Goal: Task Accomplishment & Management: Complete application form

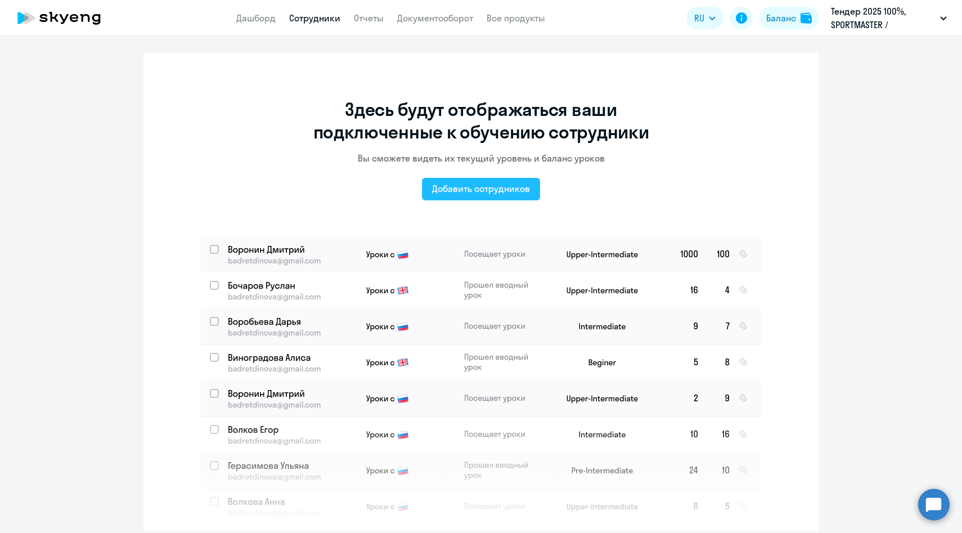
click at [470, 195] on div "Добавить сотрудников" at bounding box center [481, 188] width 98 height 13
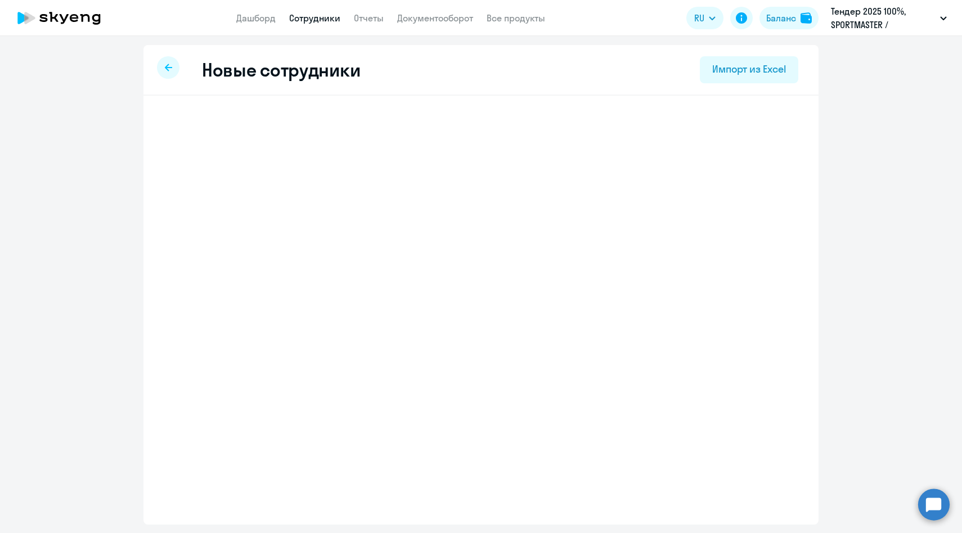
select select "english_adult_native_speaker"
select select "3"
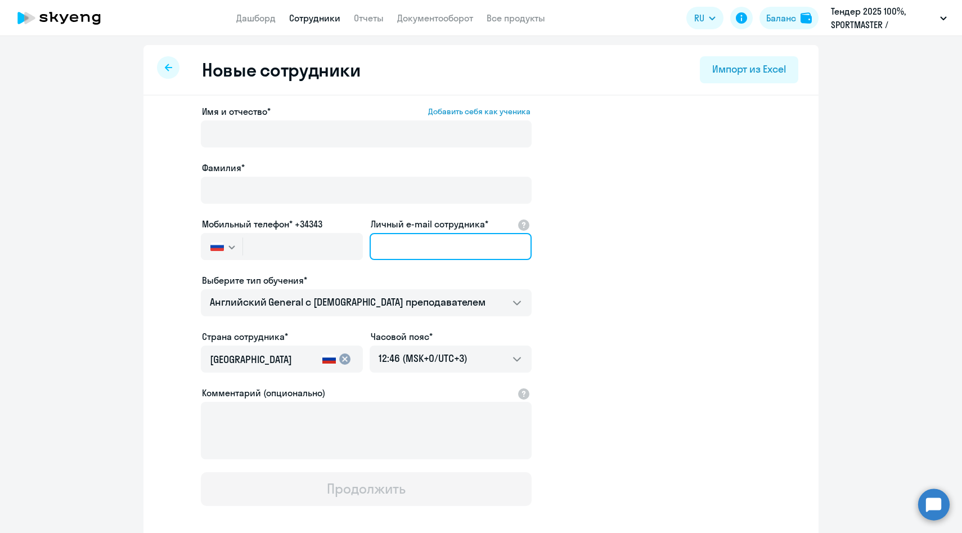
click at [434, 240] on input "Личный e-mail сотрудника*" at bounding box center [451, 246] width 162 height 27
paste input "[EMAIL_ADDRESS][DOMAIN_NAME]"
type input "[EMAIL_ADDRESS][DOMAIN_NAME]"
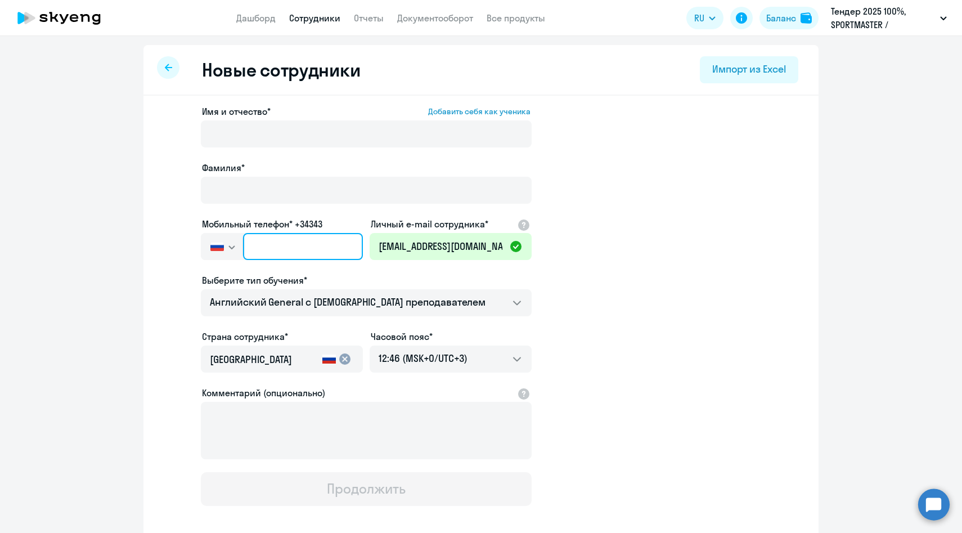
click at [286, 243] on input "text" at bounding box center [303, 246] width 120 height 27
paste input "[PHONE_NUMBER]"
type input "[PHONE_NUMBER]"
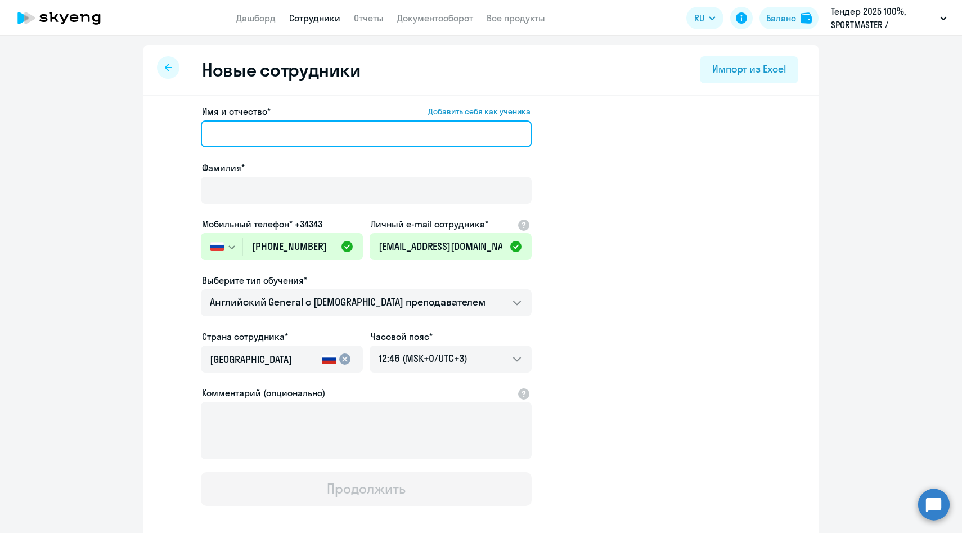
click at [245, 139] on input "Имя и отчество* Добавить себя как ученика" at bounding box center [366, 133] width 331 height 27
paste input "[PERSON_NAME]"
drag, startPoint x: 255, startPoint y: 133, endPoint x: 125, endPoint y: 132, distance: 129.4
click at [125, 132] on ng-component "Новые сотрудники Импорт из Excel Имя и отчество* Добавить себя как ученика [PER…" at bounding box center [481, 317] width 962 height 545
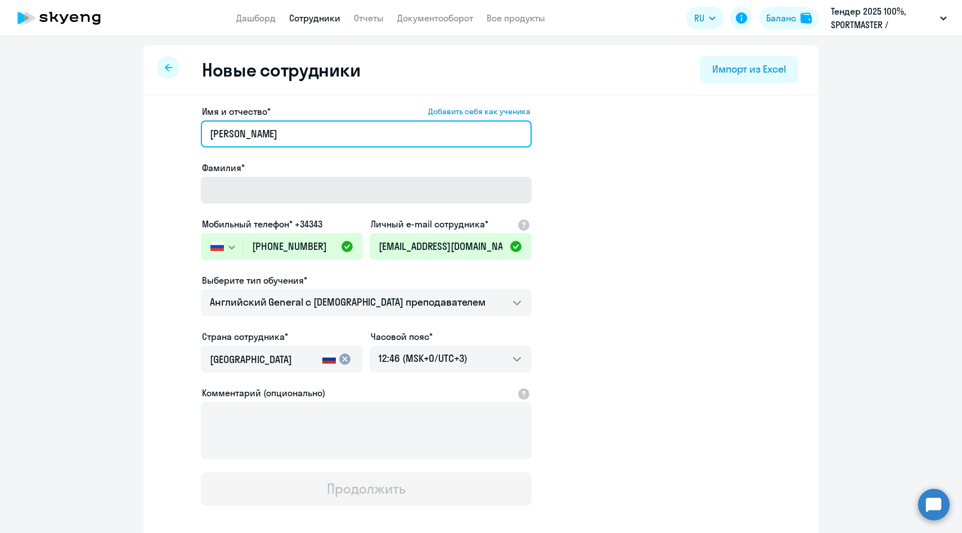
type input "[PERSON_NAME]"
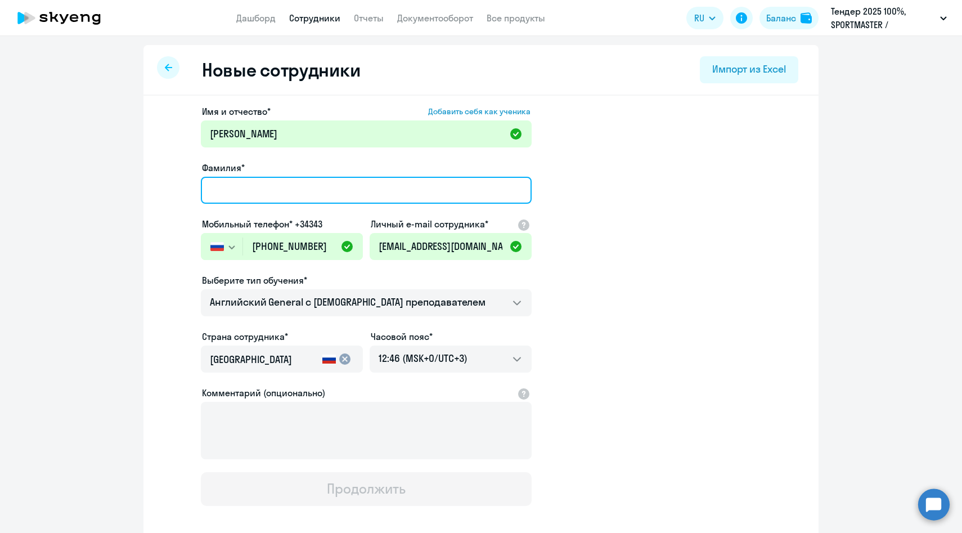
click at [217, 191] on input "Фамилия*" at bounding box center [366, 190] width 331 height 27
paste input "[PERSON_NAME]"
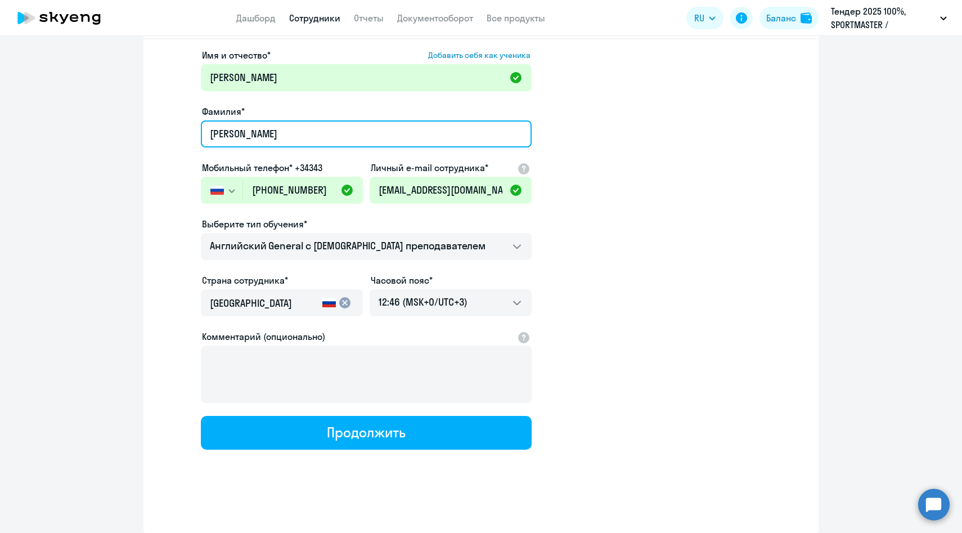
scroll to position [57, 0]
type input "[PERSON_NAME]"
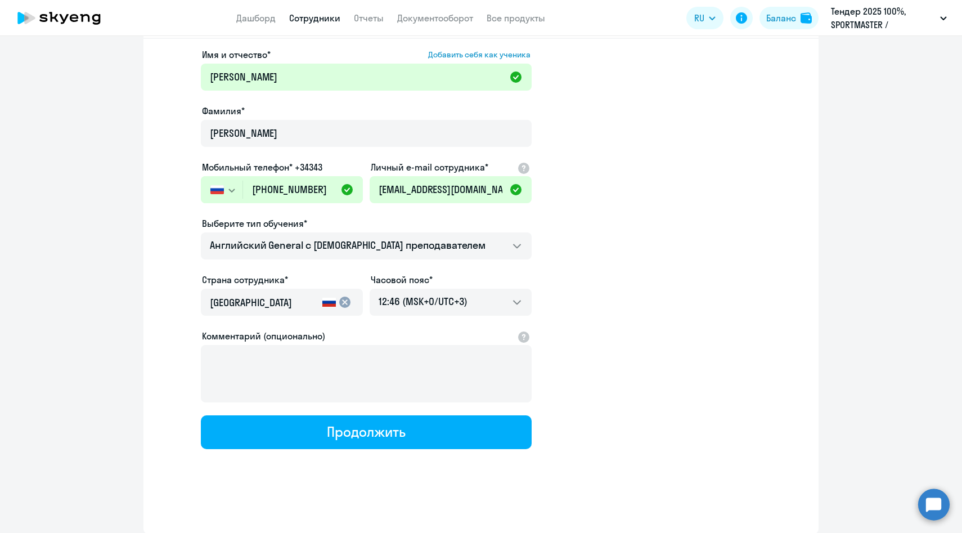
click at [295, 260] on div at bounding box center [366, 261] width 331 height 4
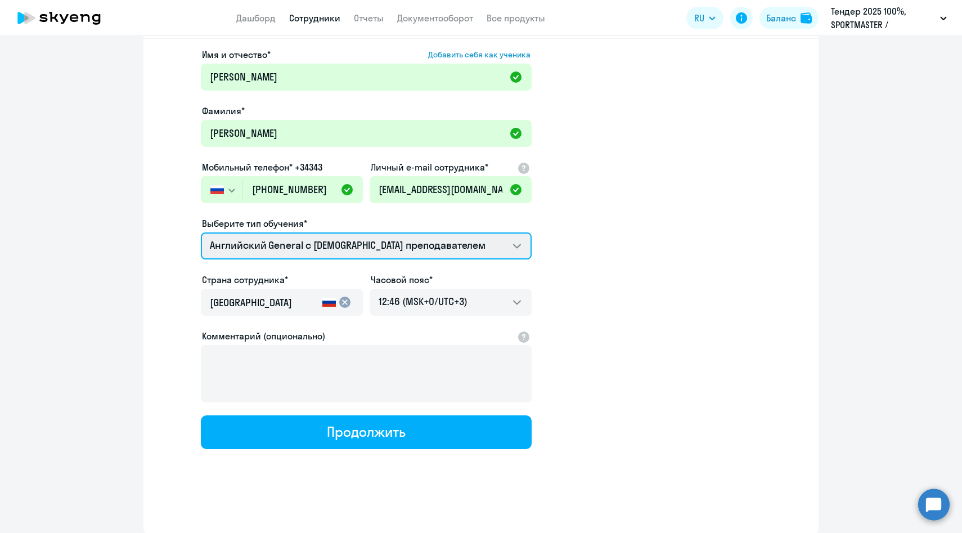
click at [295, 250] on select "Английский General с [DEMOGRAPHIC_DATA] преподавателем Премиум [DEMOGRAPHIC_DAT…" at bounding box center [366, 245] width 331 height 27
select select "english_adult_not_native_speaker_premium"
click at [201, 232] on select "Английский General с [DEMOGRAPHIC_DATA] преподавателем Премиум [DEMOGRAPHIC_DAT…" at bounding box center [366, 245] width 331 height 27
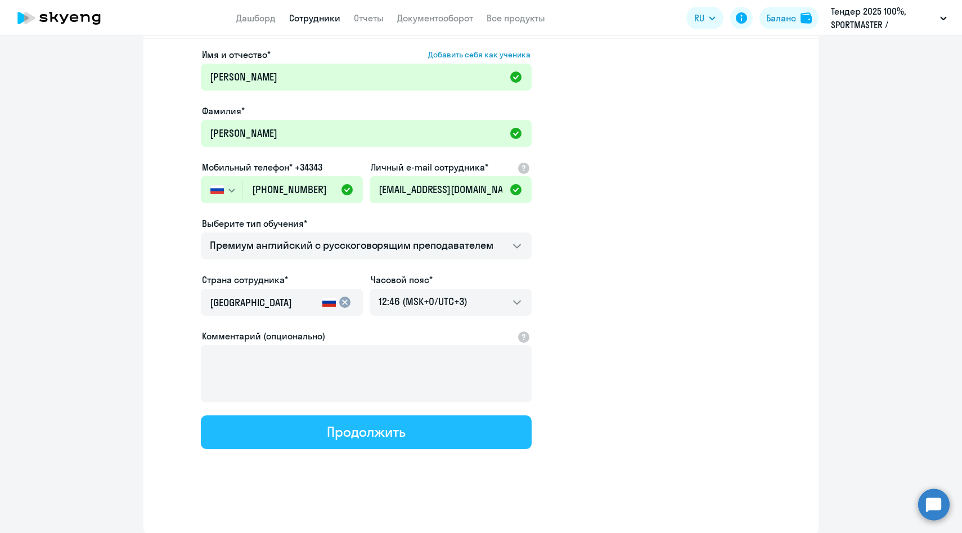
click at [317, 429] on button "Продолжить" at bounding box center [366, 432] width 331 height 34
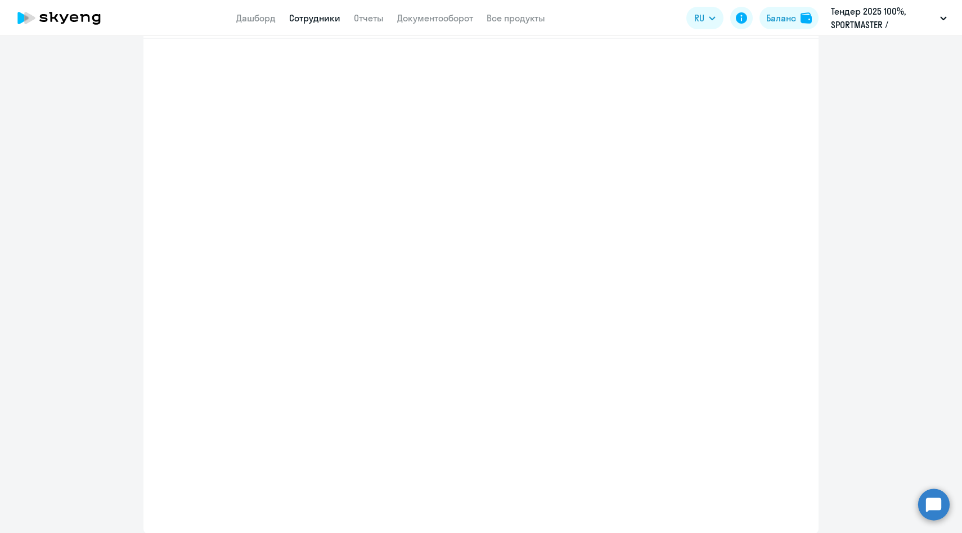
select select "english_adult_not_native_speaker_premium"
select select "3"
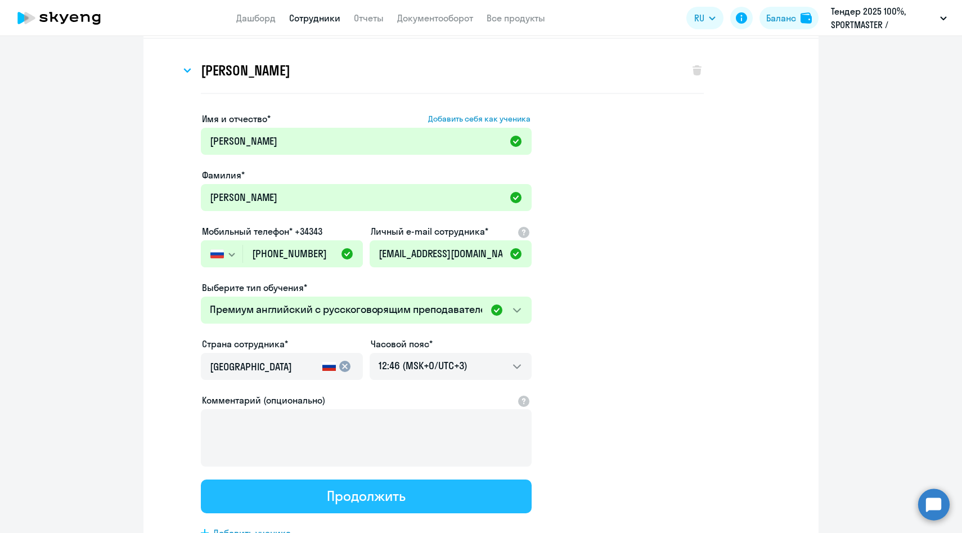
scroll to position [0, 0]
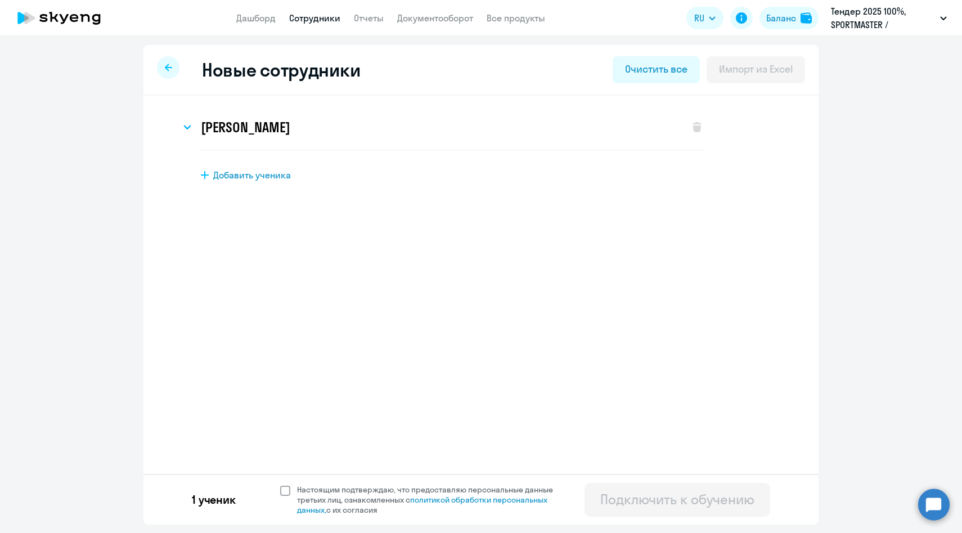
click at [307, 485] on span "Настоящим подтверждаю, что предоставляю персональные данные третьих лиц, ознако…" at bounding box center [431, 499] width 269 height 30
click at [280, 484] on input "Настоящим подтверждаю, что предоставляю персональные данные третьих лиц, ознако…" at bounding box center [280, 484] width 1 height 1
checkbox input "true"
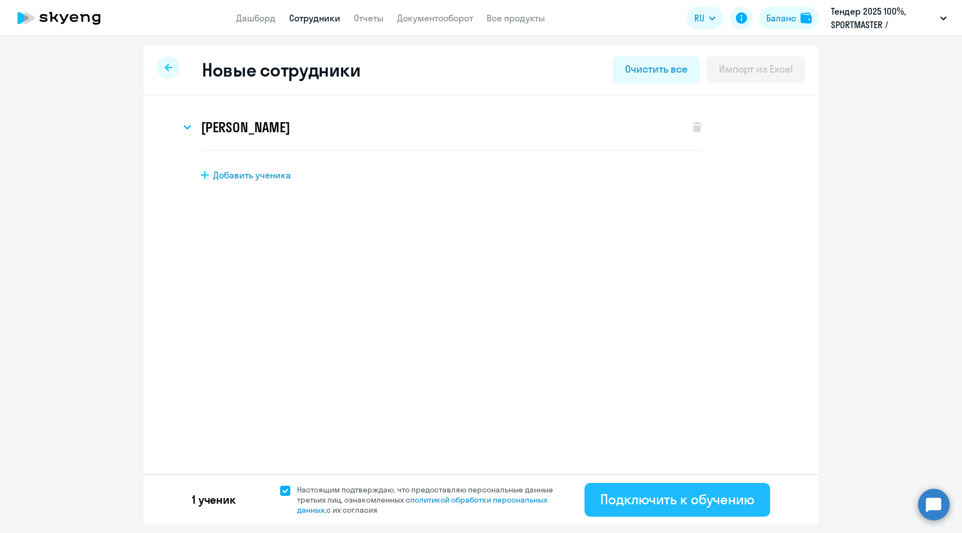
click at [625, 503] on div "Подключить к обучению" at bounding box center [677, 499] width 154 height 18
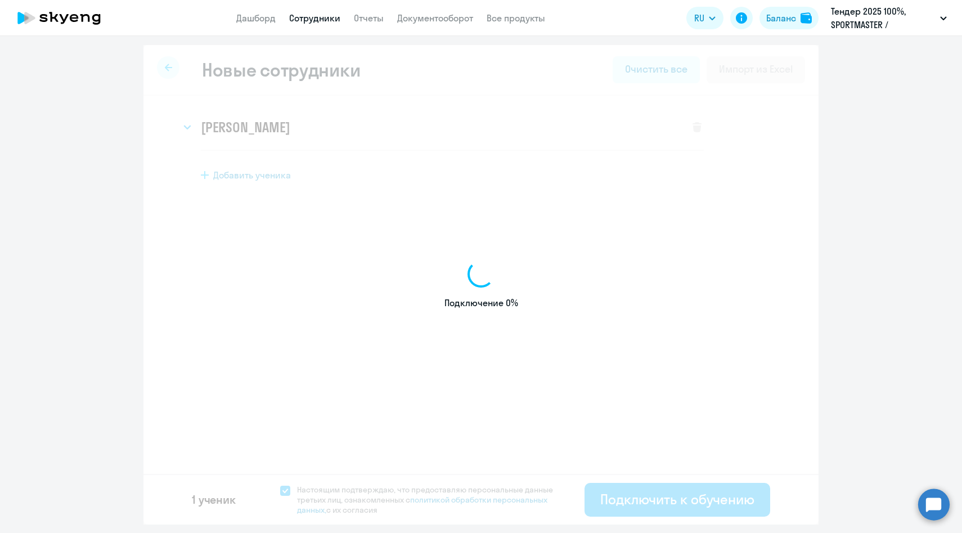
select select "english_adult_native_speaker"
select select "3"
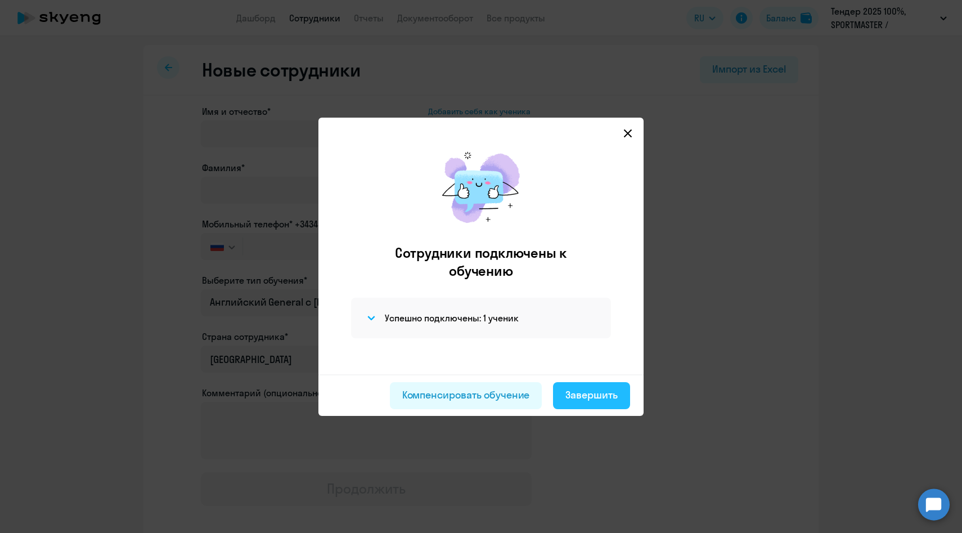
click at [593, 394] on div "Завершить" at bounding box center [591, 395] width 52 height 15
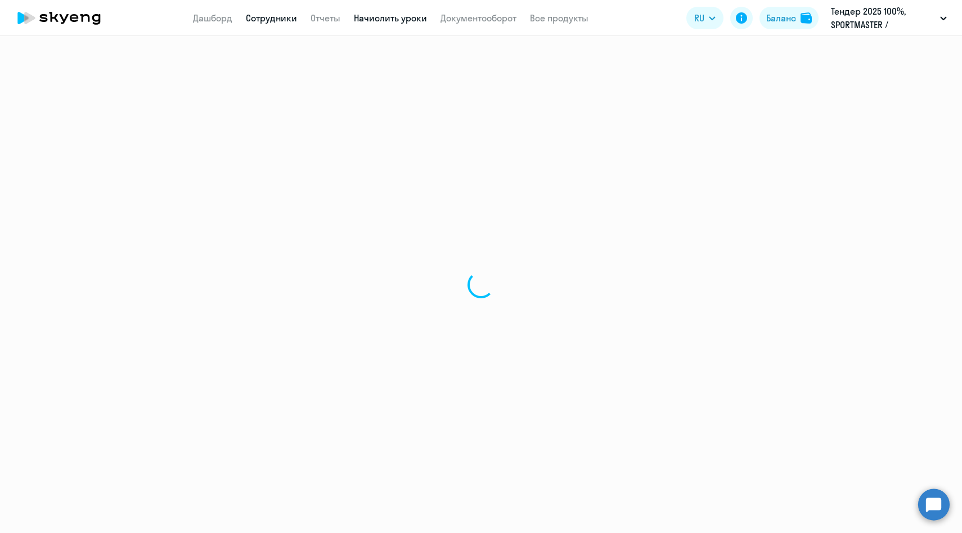
select select "30"
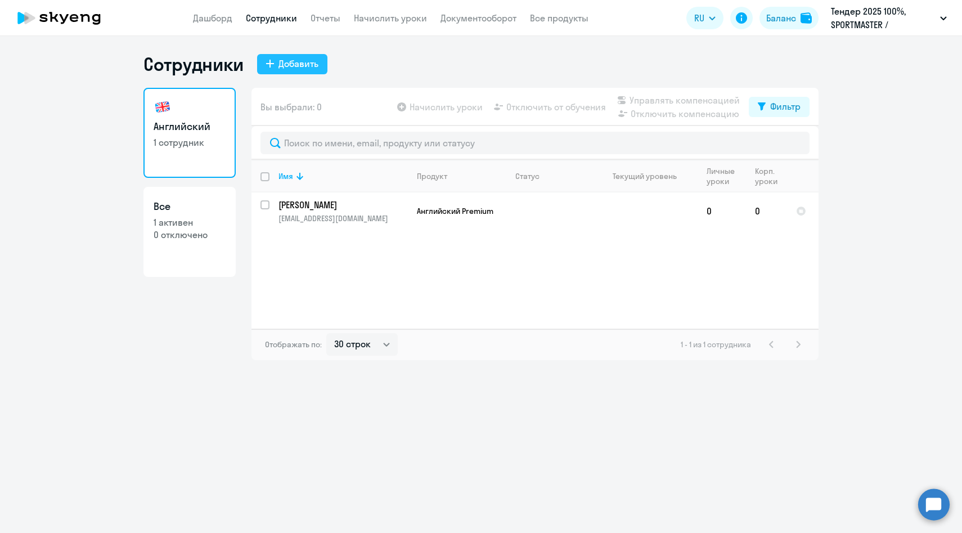
click at [291, 65] on div "Добавить" at bounding box center [298, 63] width 40 height 13
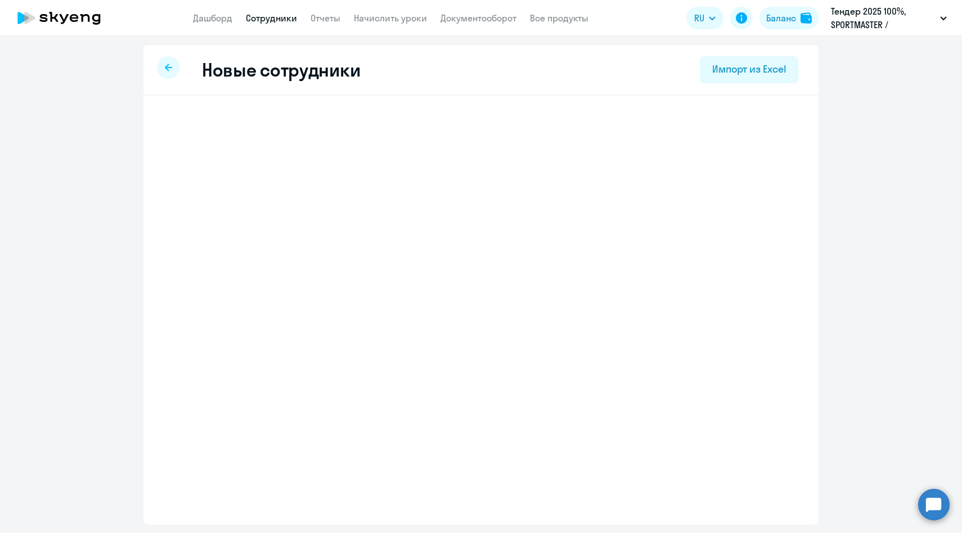
select select "english_adult_native_speaker"
select select "3"
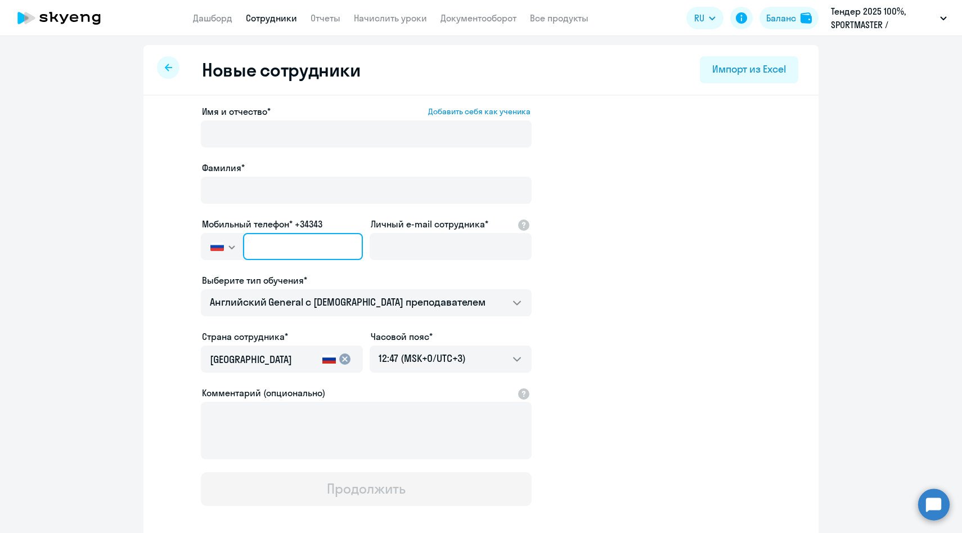
click at [334, 246] on input "text" at bounding box center [303, 246] width 120 height 27
paste input "[PHONE_NUMBER]"
type input "[PHONE_NUMBER]"
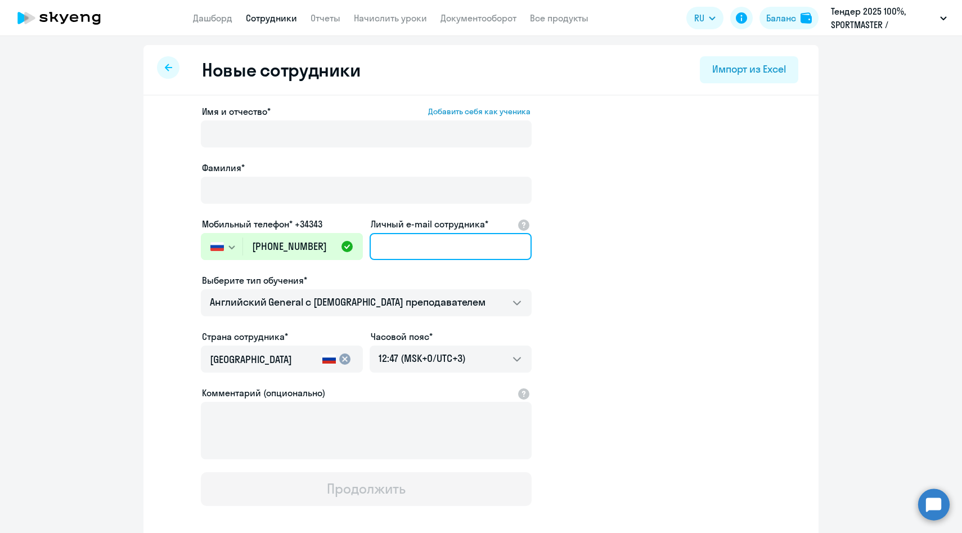
click at [394, 252] on input "Личный e-mail сотрудника*" at bounding box center [451, 246] width 162 height 27
paste input "[EMAIL_ADDRESS][DOMAIN_NAME]"
type input "[EMAIL_ADDRESS][DOMAIN_NAME]"
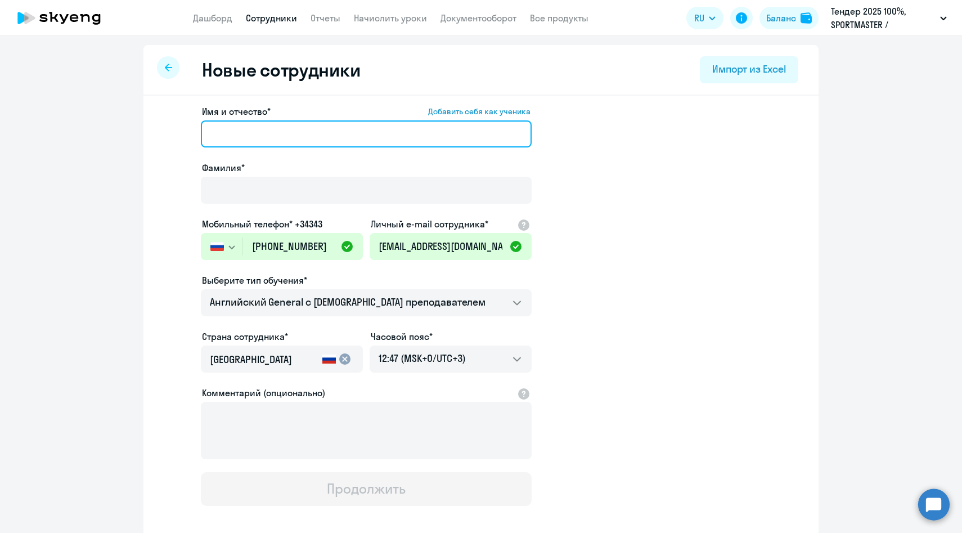
click at [219, 146] on input "Имя и отчество* Добавить себя как ученика" at bounding box center [366, 133] width 331 height 27
paste input "[PERSON_NAME] [PERSON_NAME]"
drag, startPoint x: 267, startPoint y: 133, endPoint x: 98, endPoint y: 115, distance: 169.1
click at [98, 115] on ng-component "Новые сотрудники Импорт из Excel Имя и отчество* Добавить себя как ученика [PER…" at bounding box center [481, 317] width 962 height 545
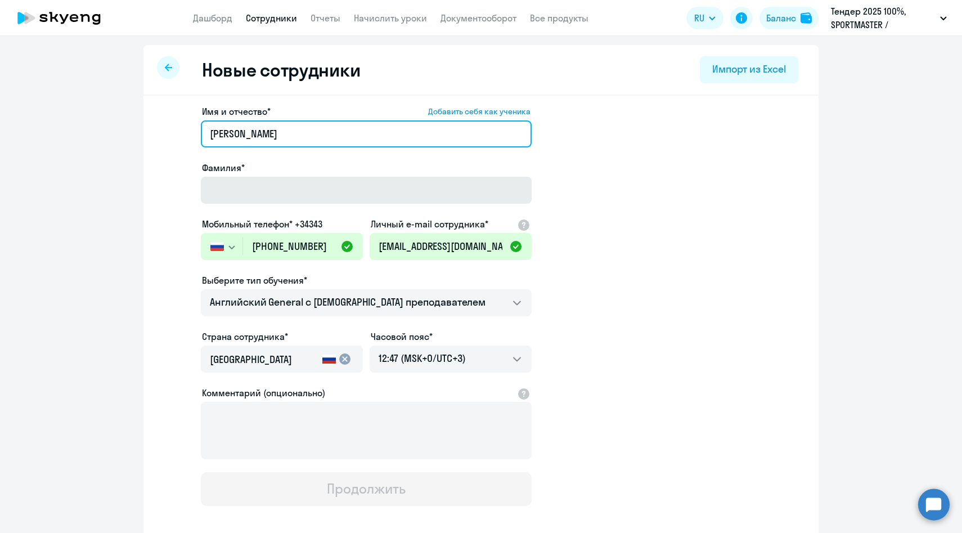
type input "[PERSON_NAME]"
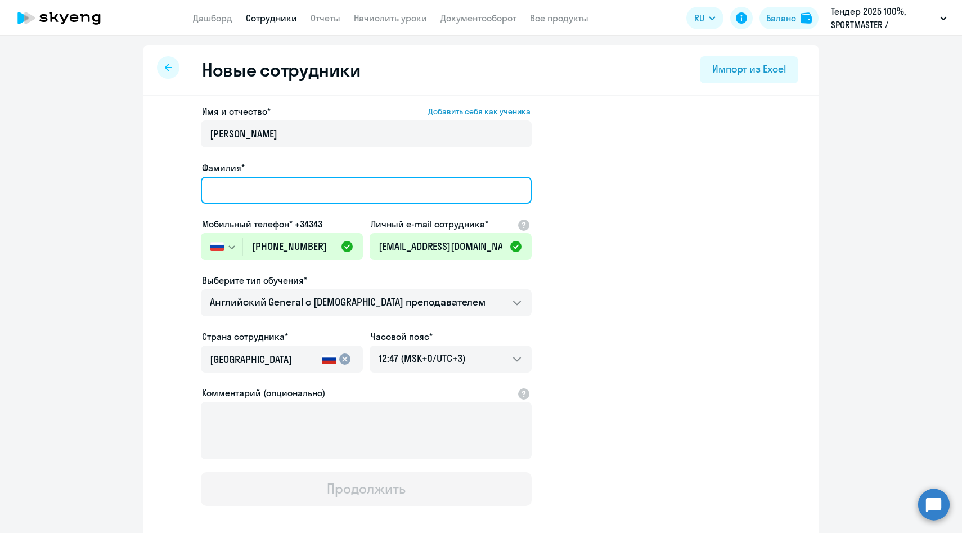
click at [226, 194] on input "Фамилия*" at bounding box center [366, 190] width 331 height 27
paste input "[PERSON_NAME]"
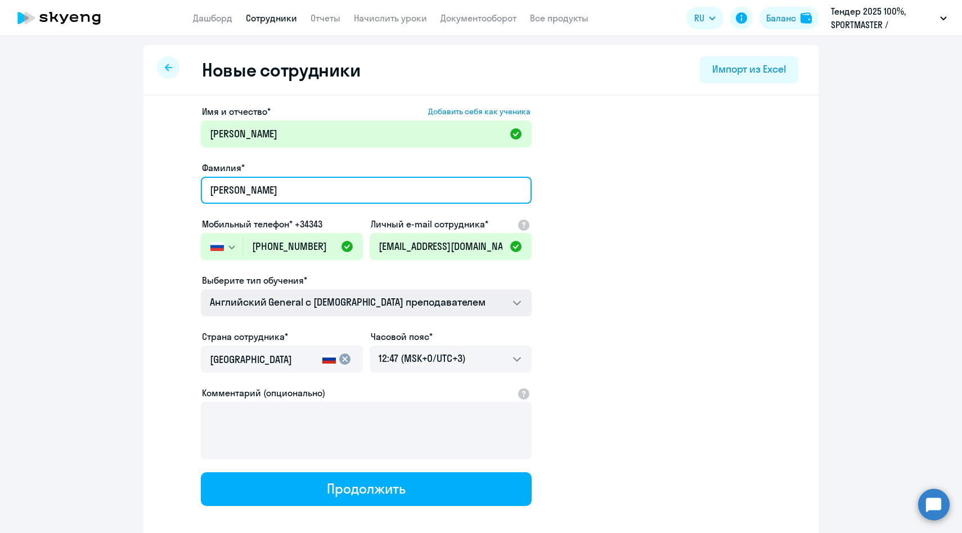
type input "[PERSON_NAME]"
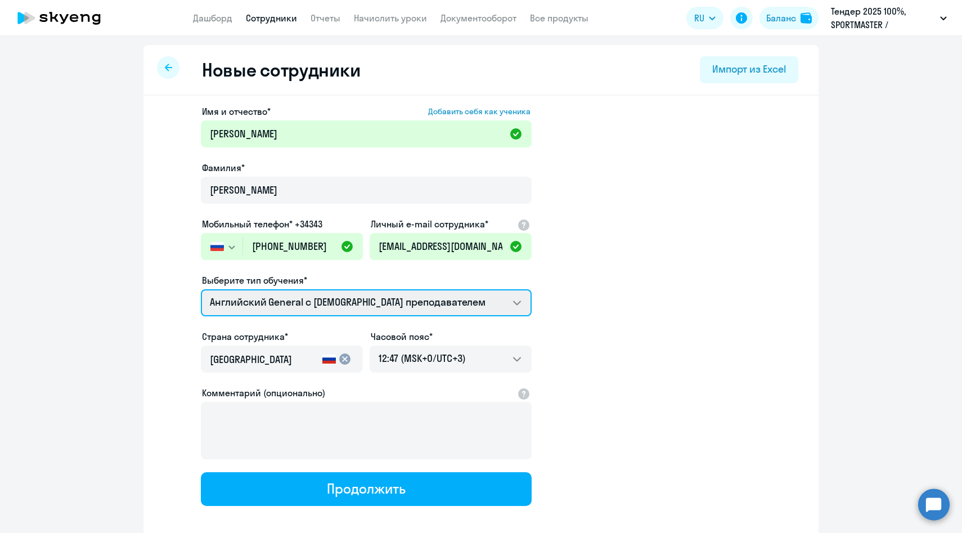
click at [305, 309] on select "Английский General с [DEMOGRAPHIC_DATA] преподавателем Премиум [DEMOGRAPHIC_DAT…" at bounding box center [366, 302] width 331 height 27
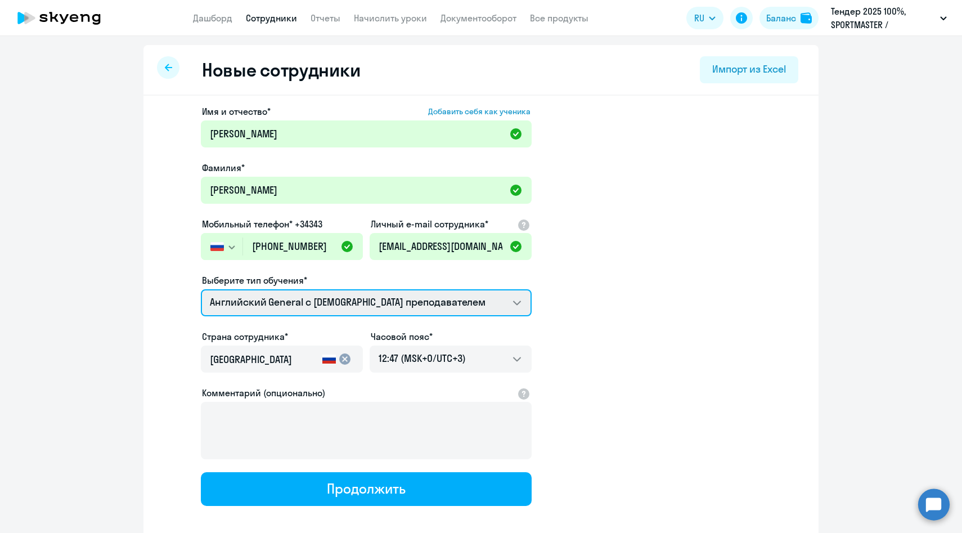
select select "english_adult_not_native_speaker_premium"
click at [201, 289] on select "Английский General с [DEMOGRAPHIC_DATA] преподавателем Премиум [DEMOGRAPHIC_DAT…" at bounding box center [366, 302] width 331 height 27
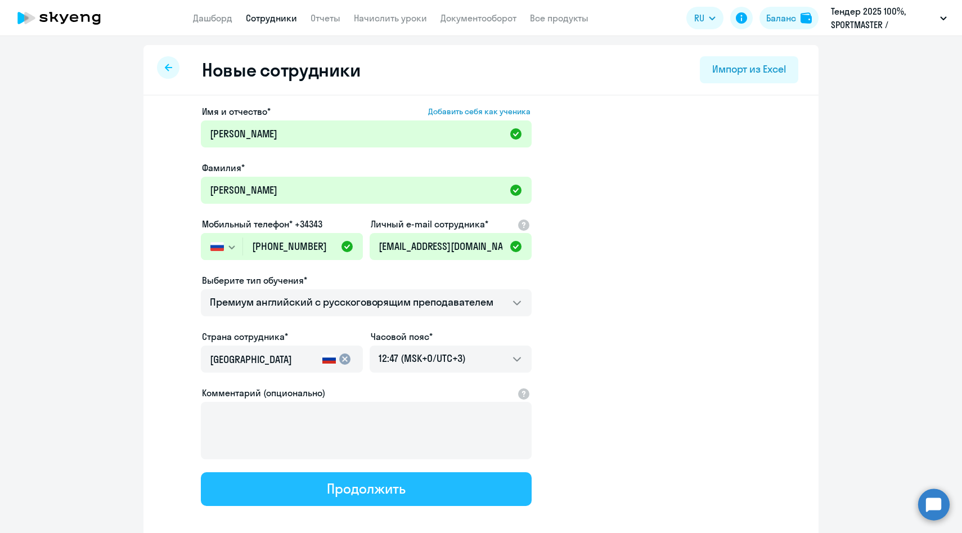
click at [301, 488] on button "Продолжить" at bounding box center [366, 489] width 331 height 34
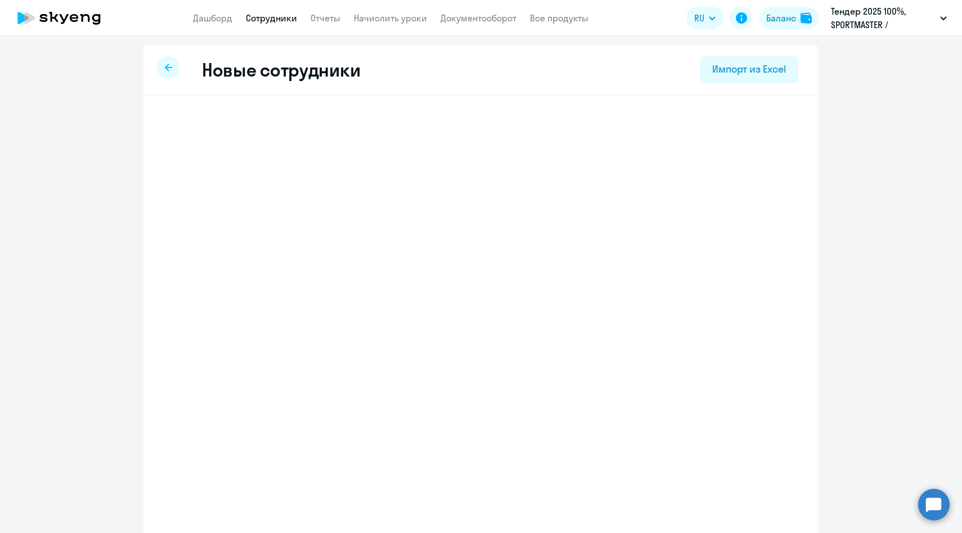
select select "english_adult_not_native_speaker_premium"
select select "3"
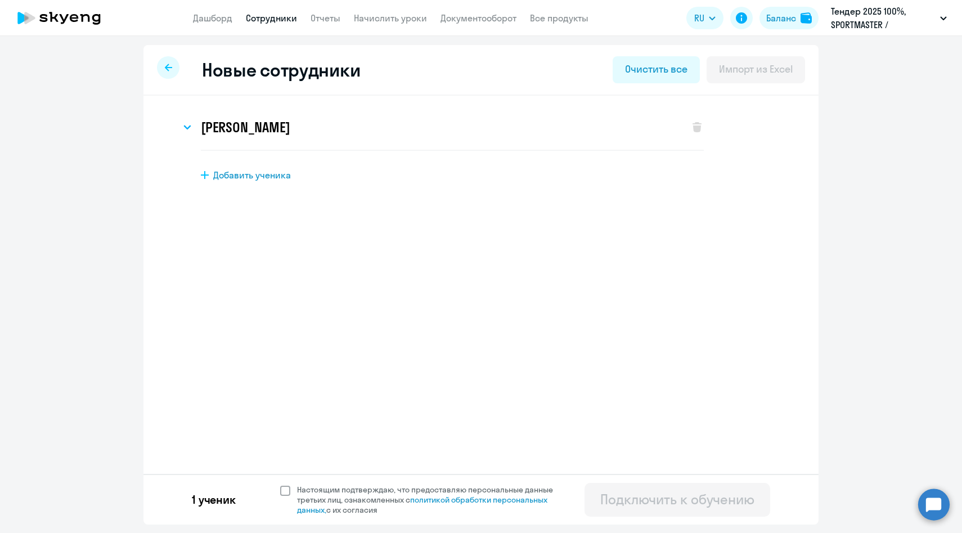
click at [304, 491] on span "Настоящим подтверждаю, что предоставляю персональные данные третьих лиц, ознако…" at bounding box center [431, 499] width 269 height 30
click at [280, 484] on input "Настоящим подтверждаю, что предоставляю персональные данные третьих лиц, ознако…" at bounding box center [280, 484] width 1 height 1
checkbox input "true"
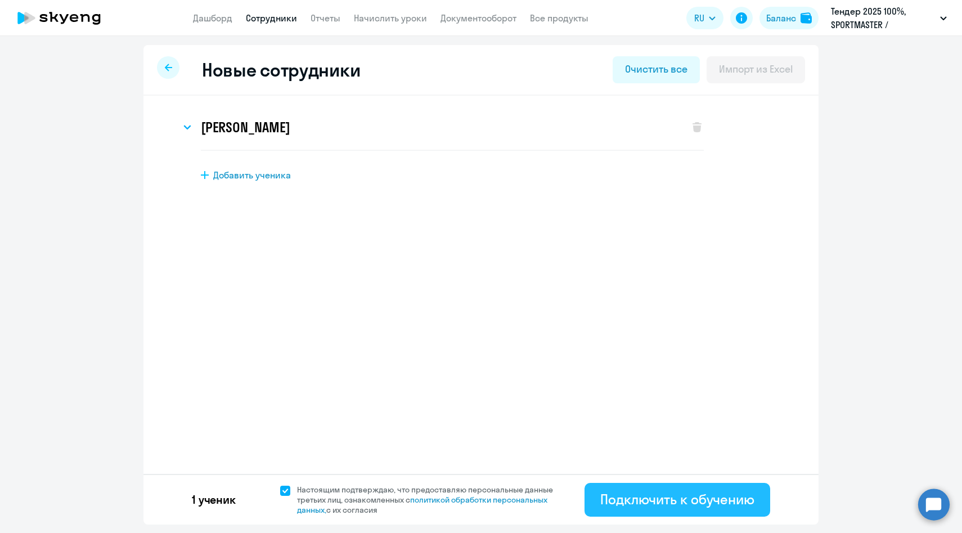
click at [619, 507] on div "Подключить к обучению" at bounding box center [677, 499] width 154 height 18
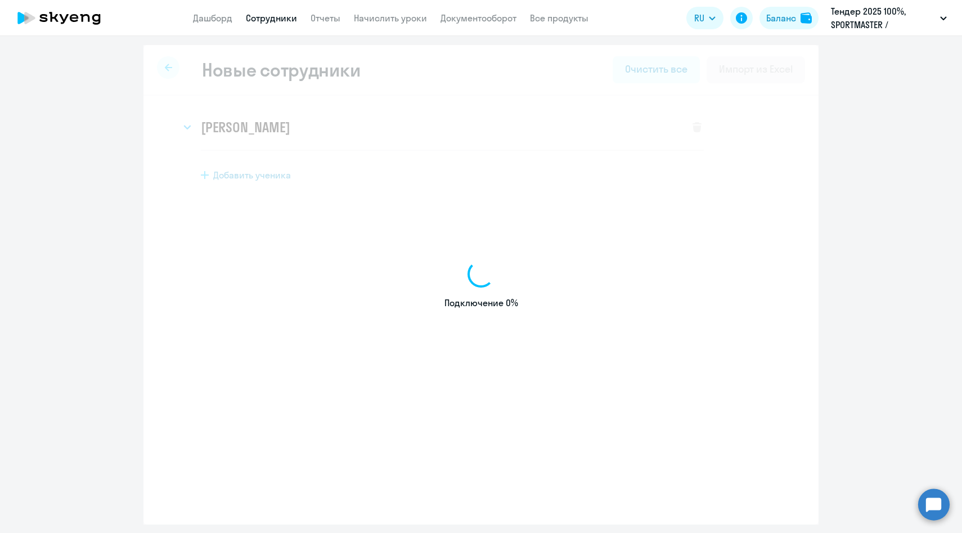
select select "english_adult_native_speaker"
select select "3"
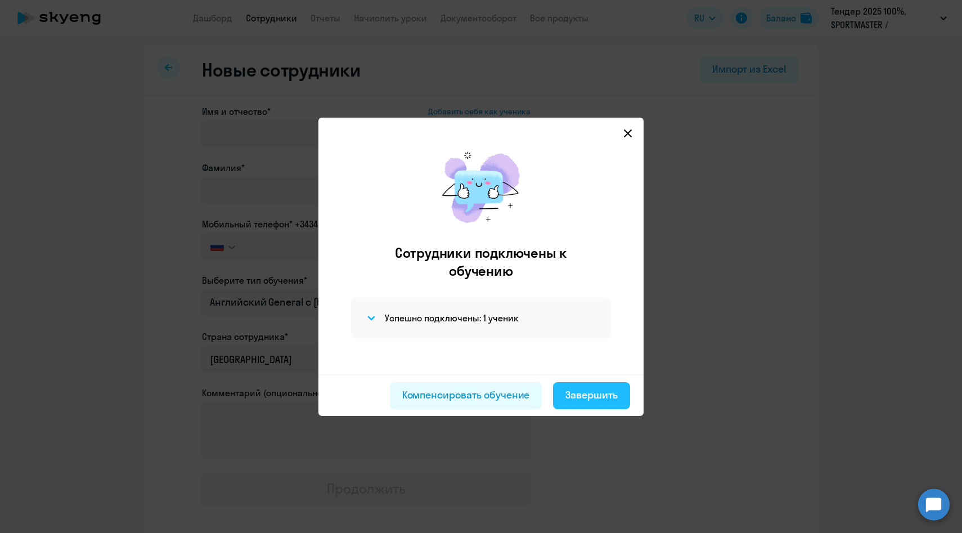
click at [575, 398] on div "Завершить" at bounding box center [591, 395] width 52 height 15
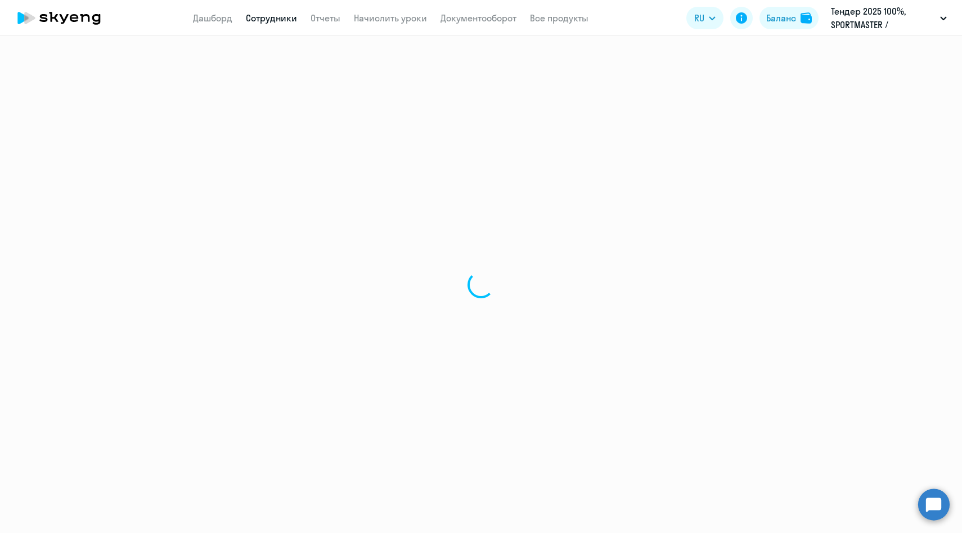
select select "30"
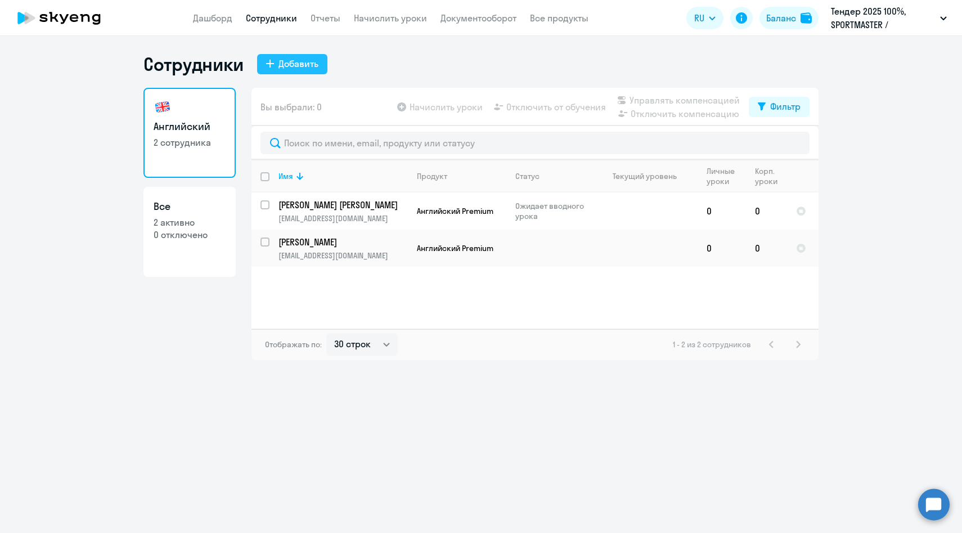
click at [283, 62] on div "Добавить" at bounding box center [298, 63] width 40 height 13
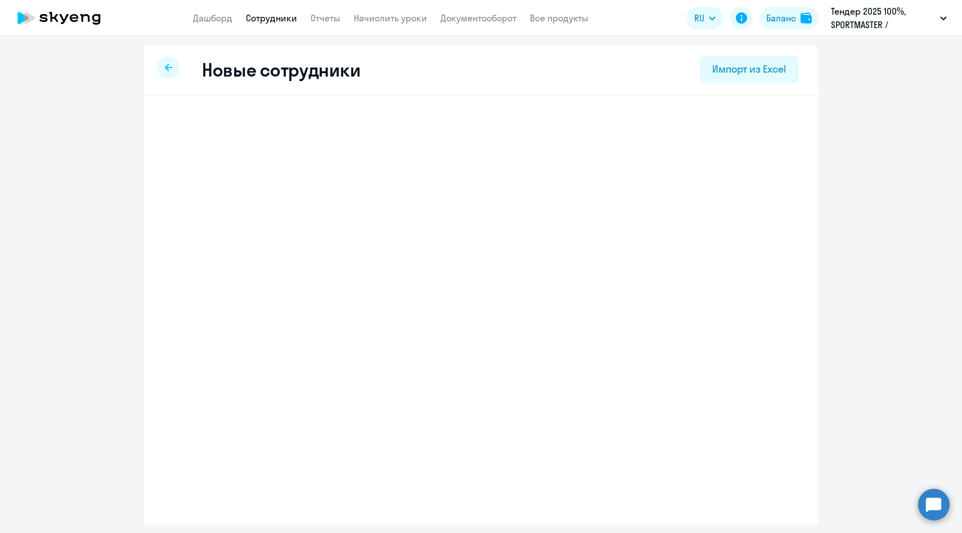
select select "english_adult_native_speaker"
select select "3"
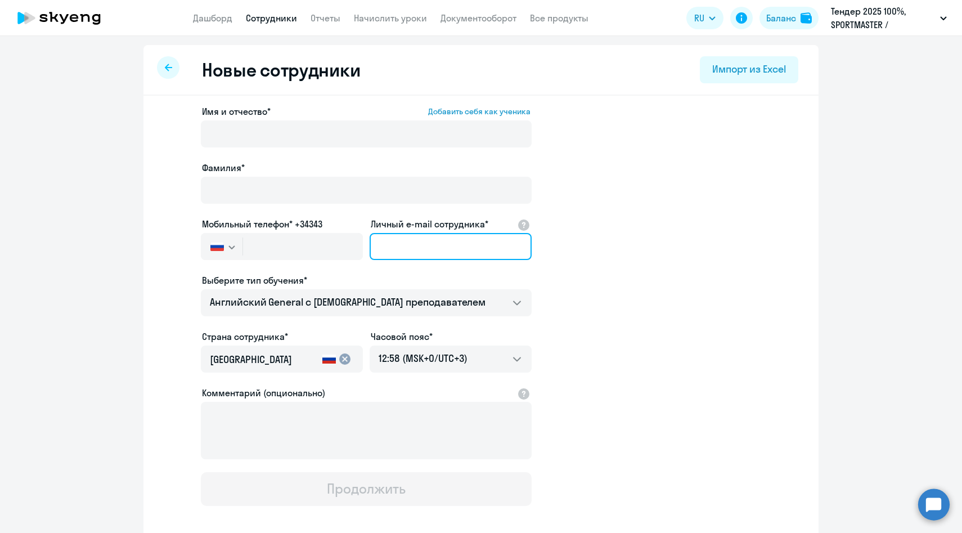
click at [443, 244] on input "Личный e-mail сотрудника*" at bounding box center [451, 246] width 162 height 27
paste input "[PERSON_NAME][EMAIL_ADDRESS][DOMAIN_NAME]"
type input "[PERSON_NAME][EMAIL_ADDRESS][DOMAIN_NAME]"
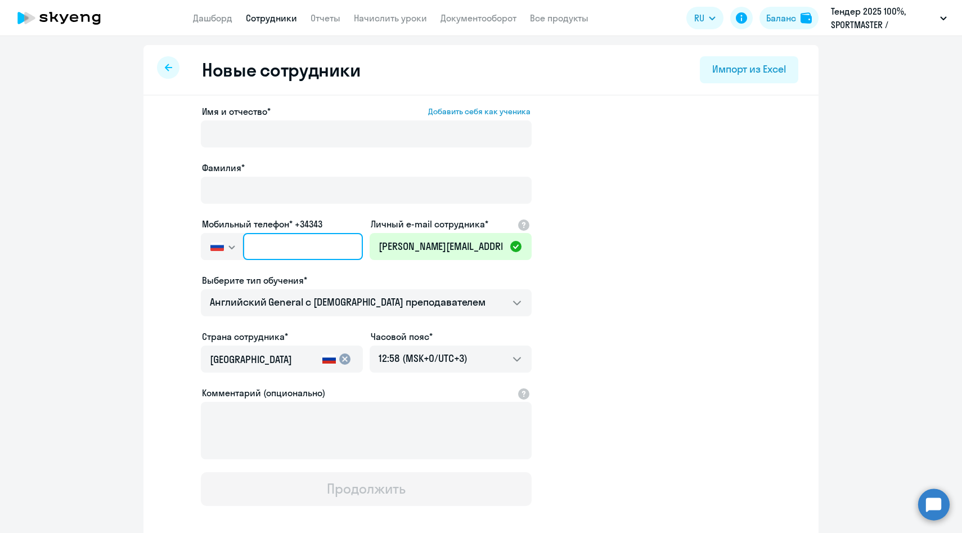
click at [264, 244] on input "text" at bounding box center [303, 246] width 120 height 27
paste input "[PHONE_NUMBER]"
type input "[PHONE_NUMBER]"
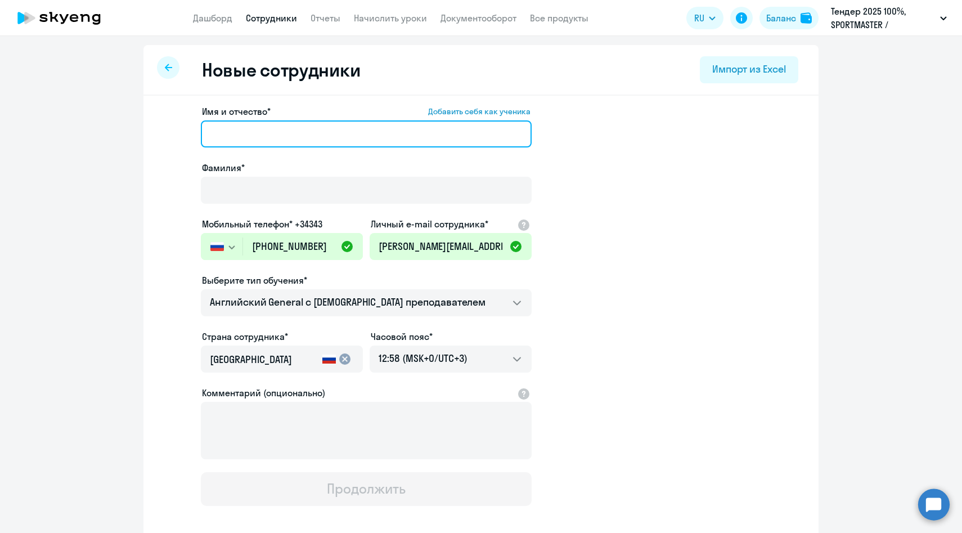
click at [246, 146] on input "Имя и отчество* Добавить себя как ученика" at bounding box center [366, 133] width 331 height 27
paste input "[PERSON_NAME] Дарья"
drag, startPoint x: 263, startPoint y: 133, endPoint x: 121, endPoint y: 131, distance: 142.3
click at [121, 131] on ng-component "Новые сотрудники Импорт из Excel Имя и отчество* Добавить себя как ученика [PER…" at bounding box center [481, 317] width 962 height 545
type input "Дарья"
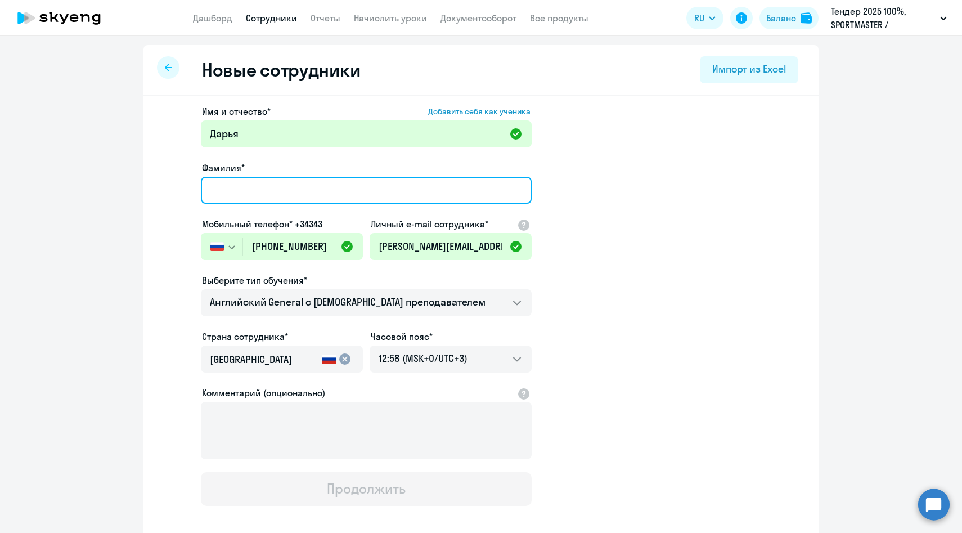
click at [211, 187] on input "Фамилия*" at bounding box center [366, 190] width 331 height 27
paste input "[PERSON_NAME]"
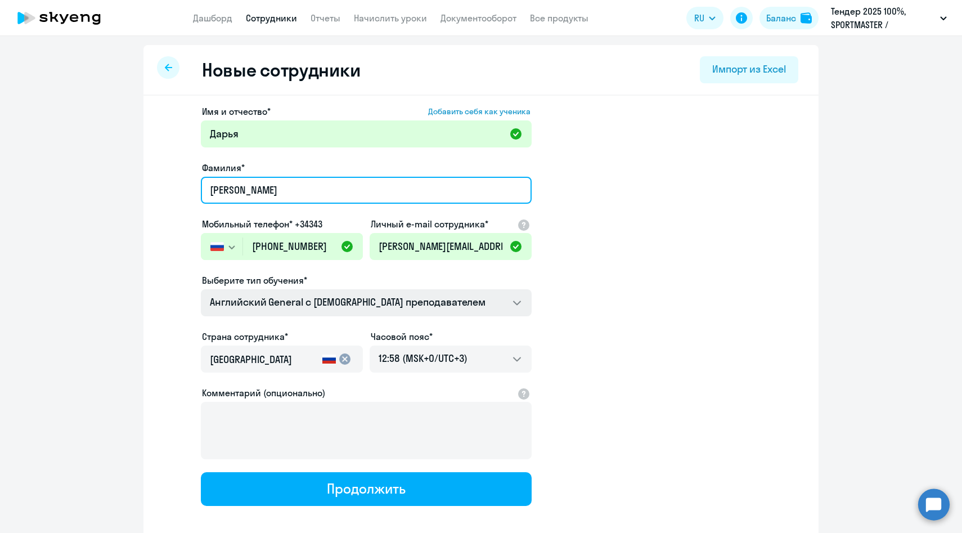
type input "[PERSON_NAME]"
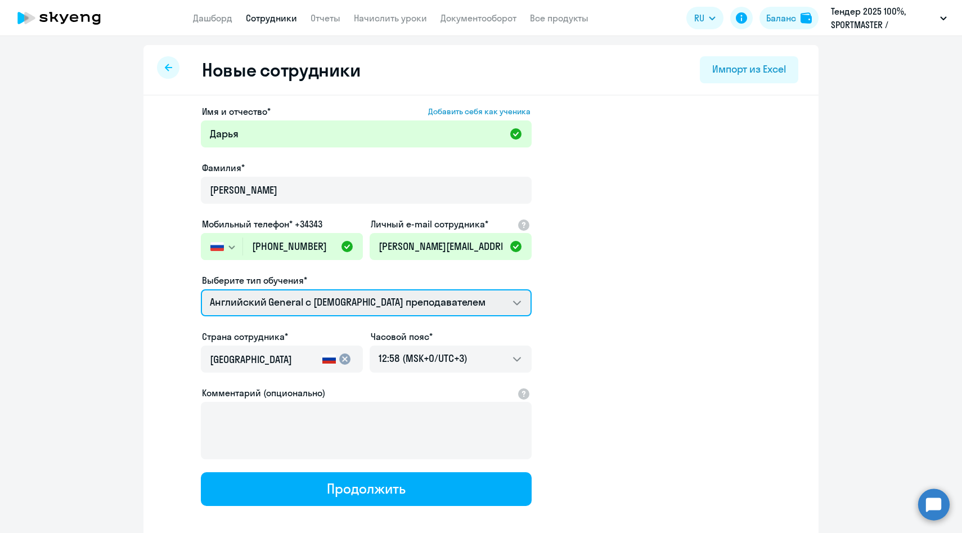
click at [271, 301] on select "Английский General с [DEMOGRAPHIC_DATA] преподавателем Премиум [DEMOGRAPHIC_DAT…" at bounding box center [366, 302] width 331 height 27
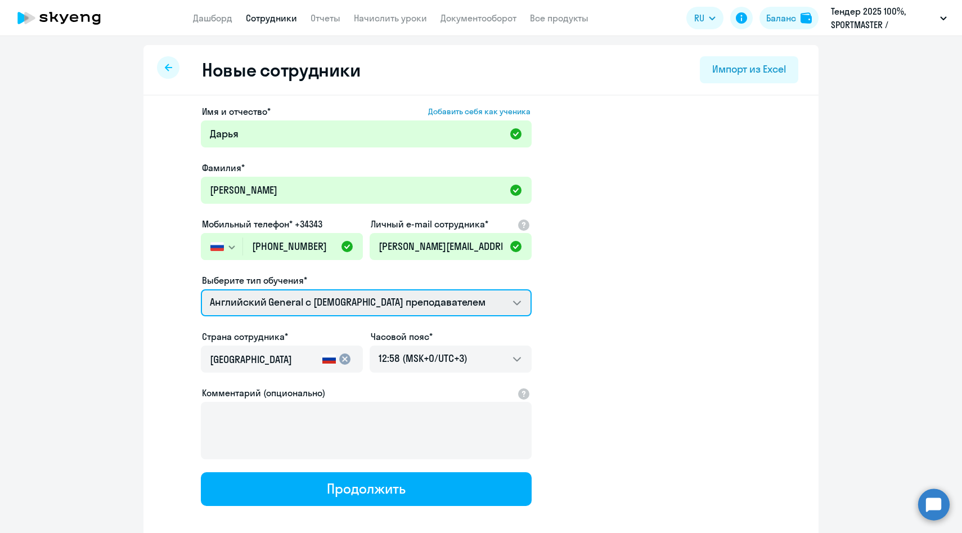
select select "english_adult_not_native_speaker_premium"
click at [201, 289] on select "Английский General с [DEMOGRAPHIC_DATA] преподавателем Премиум [DEMOGRAPHIC_DAT…" at bounding box center [366, 302] width 331 height 27
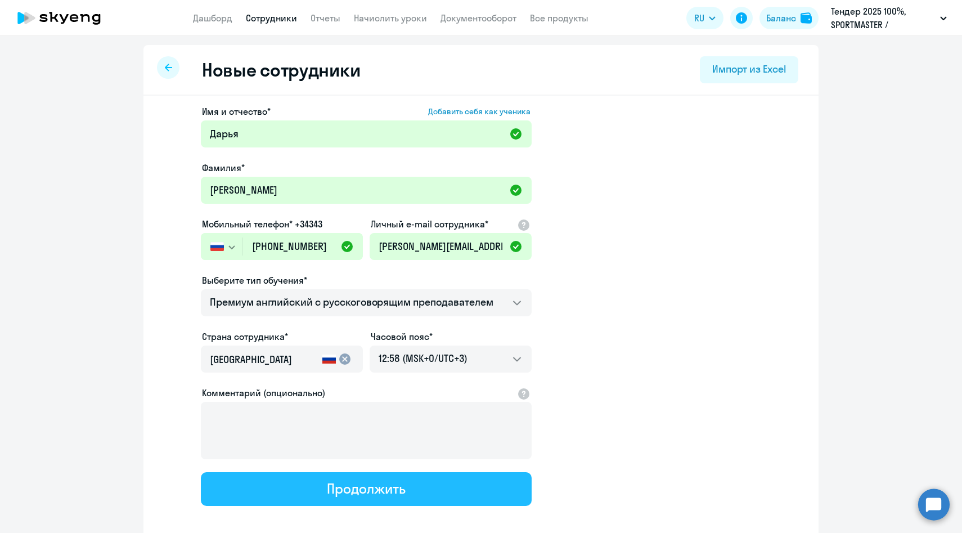
click at [322, 500] on button "Продолжить" at bounding box center [366, 489] width 331 height 34
select select "english_adult_not_native_speaker_premium"
select select "3"
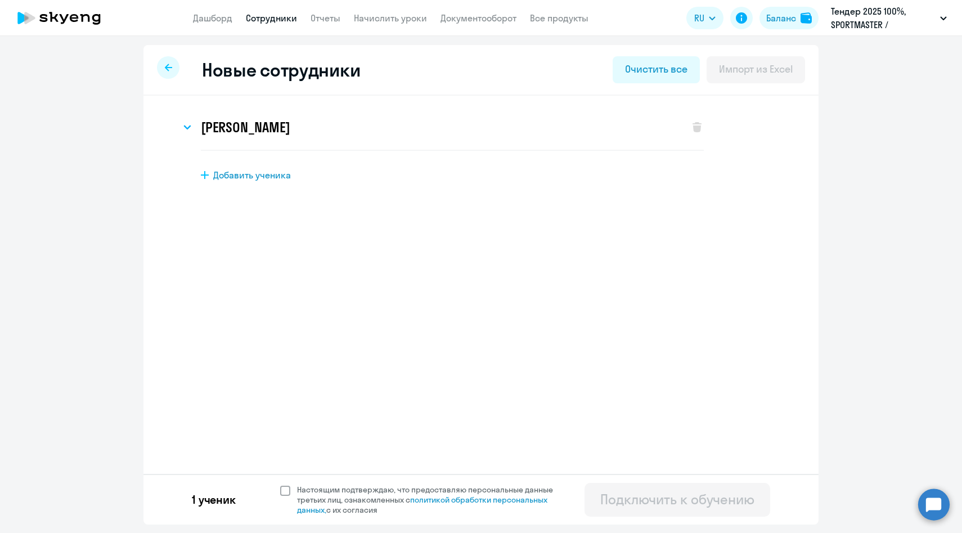
click at [317, 486] on span "Настоящим подтверждаю, что предоставляю персональные данные третьих лиц, ознако…" at bounding box center [431, 499] width 269 height 30
click at [280, 484] on input "Настоящим подтверждаю, что предоставляю персональные данные третьих лиц, ознако…" at bounding box center [280, 484] width 1 height 1
checkbox input "true"
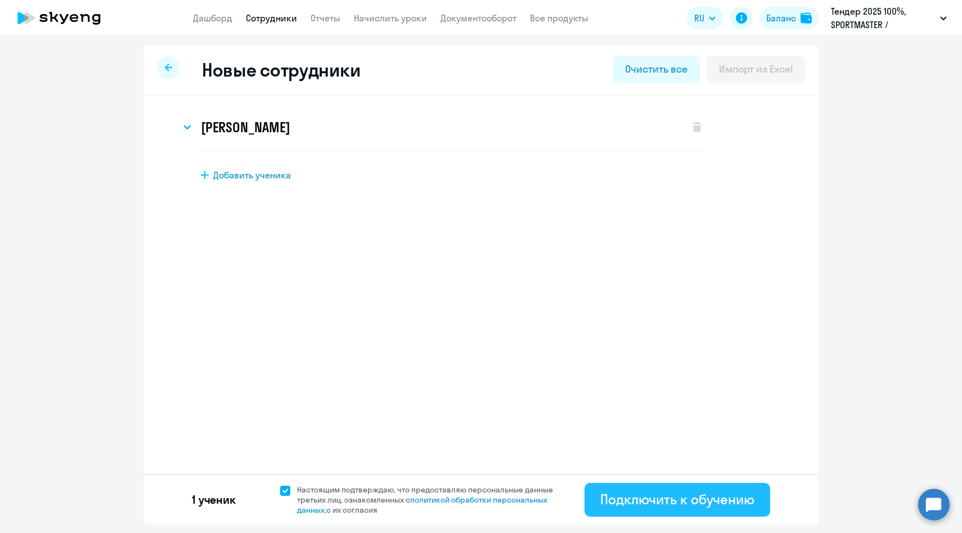
click at [632, 498] on div "Подключить к обучению" at bounding box center [677, 499] width 154 height 18
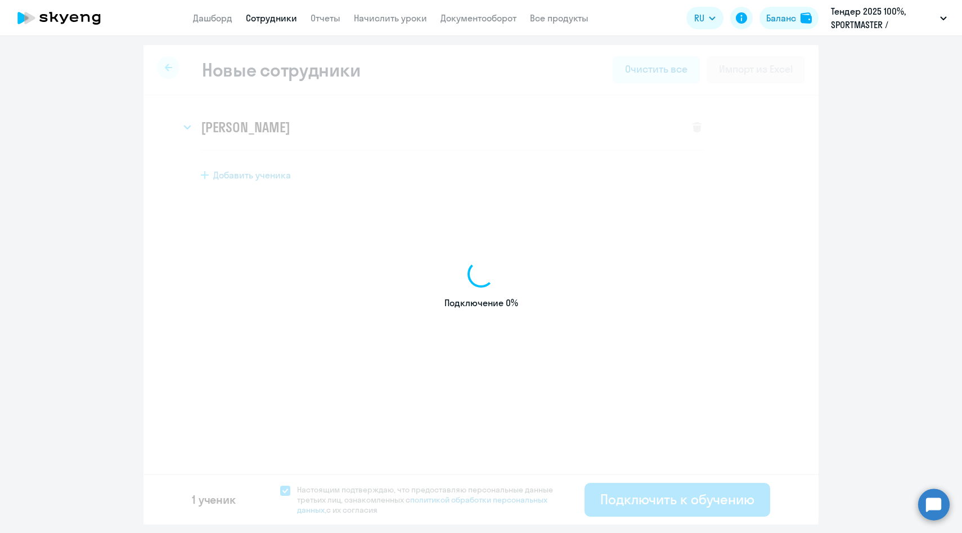
select select "english_adult_not_native_speaker_premium"
select select "3"
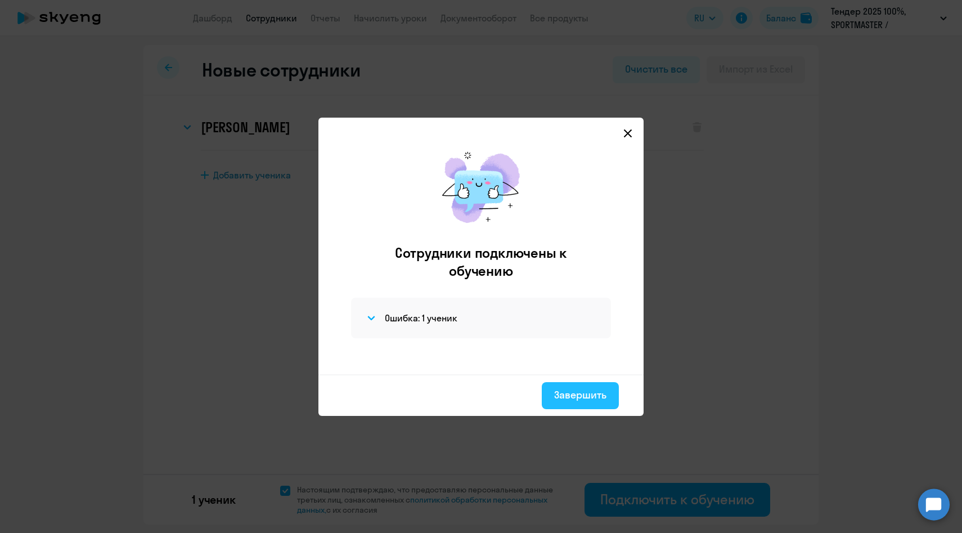
click at [571, 395] on div "Завершить" at bounding box center [580, 395] width 52 height 15
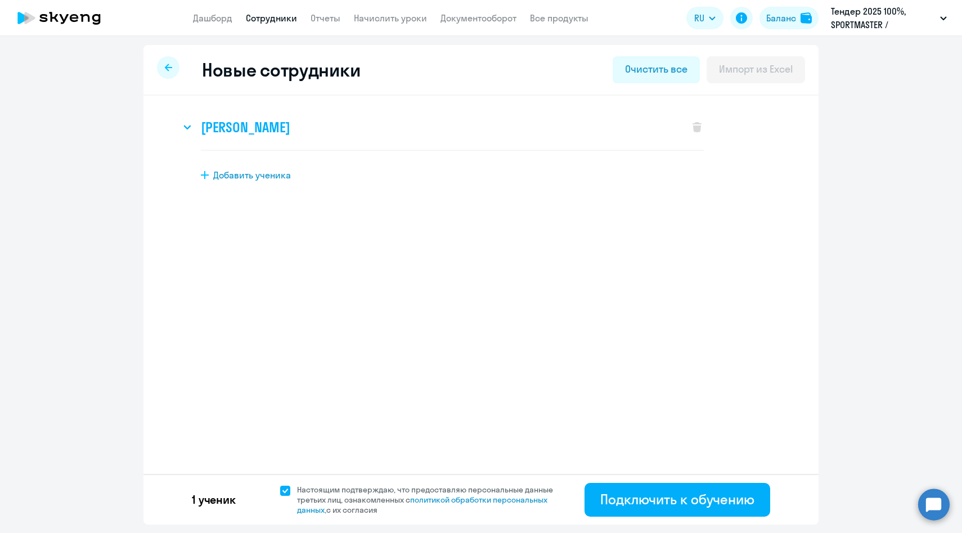
click at [267, 130] on h3 "[PERSON_NAME]" at bounding box center [245, 127] width 89 height 18
